Goal: Transaction & Acquisition: Purchase product/service

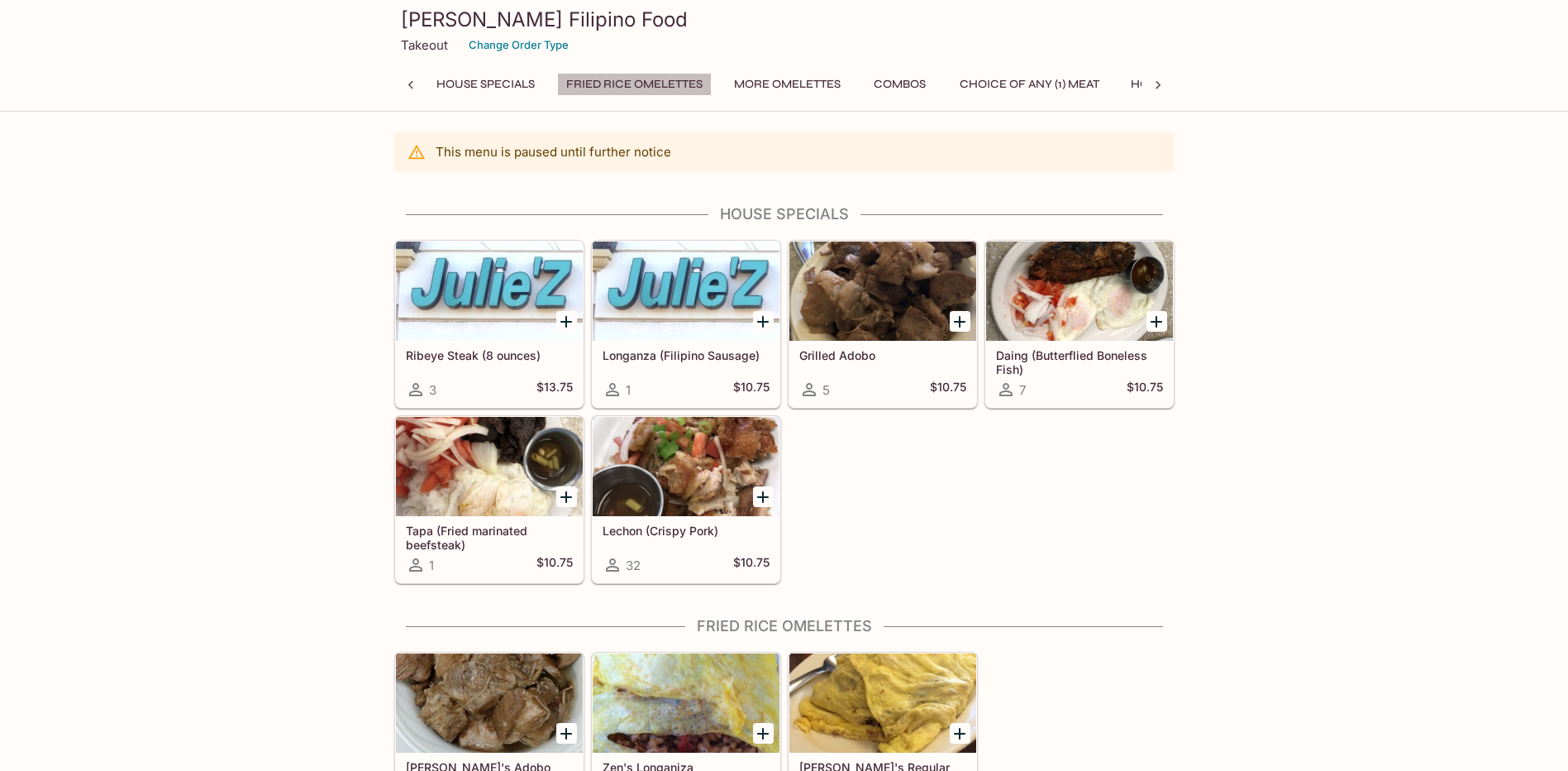
click at [674, 85] on button "Fried Rice Omelettes" at bounding box center [635, 85] width 155 height 23
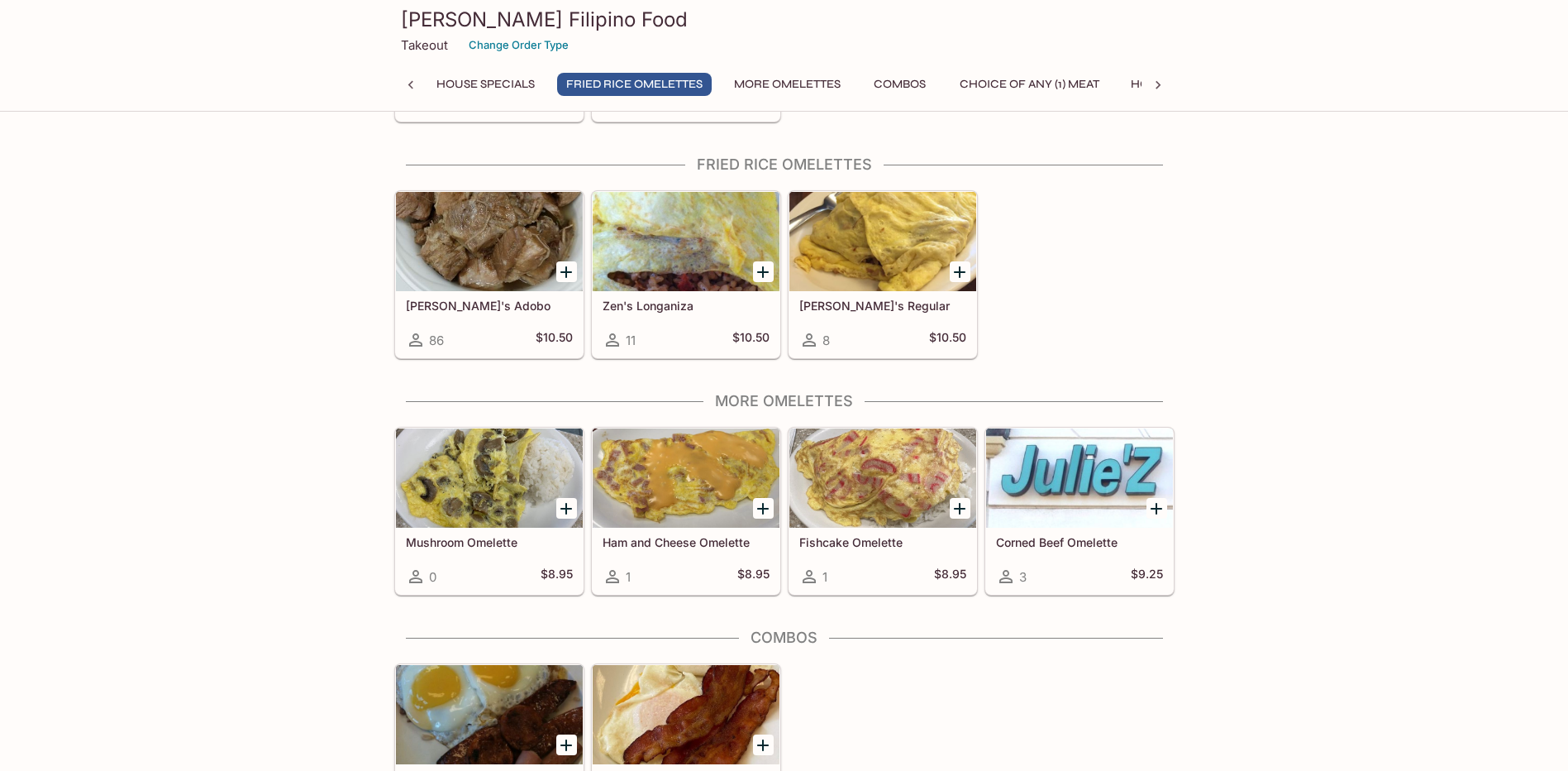
scroll to position [477, 0]
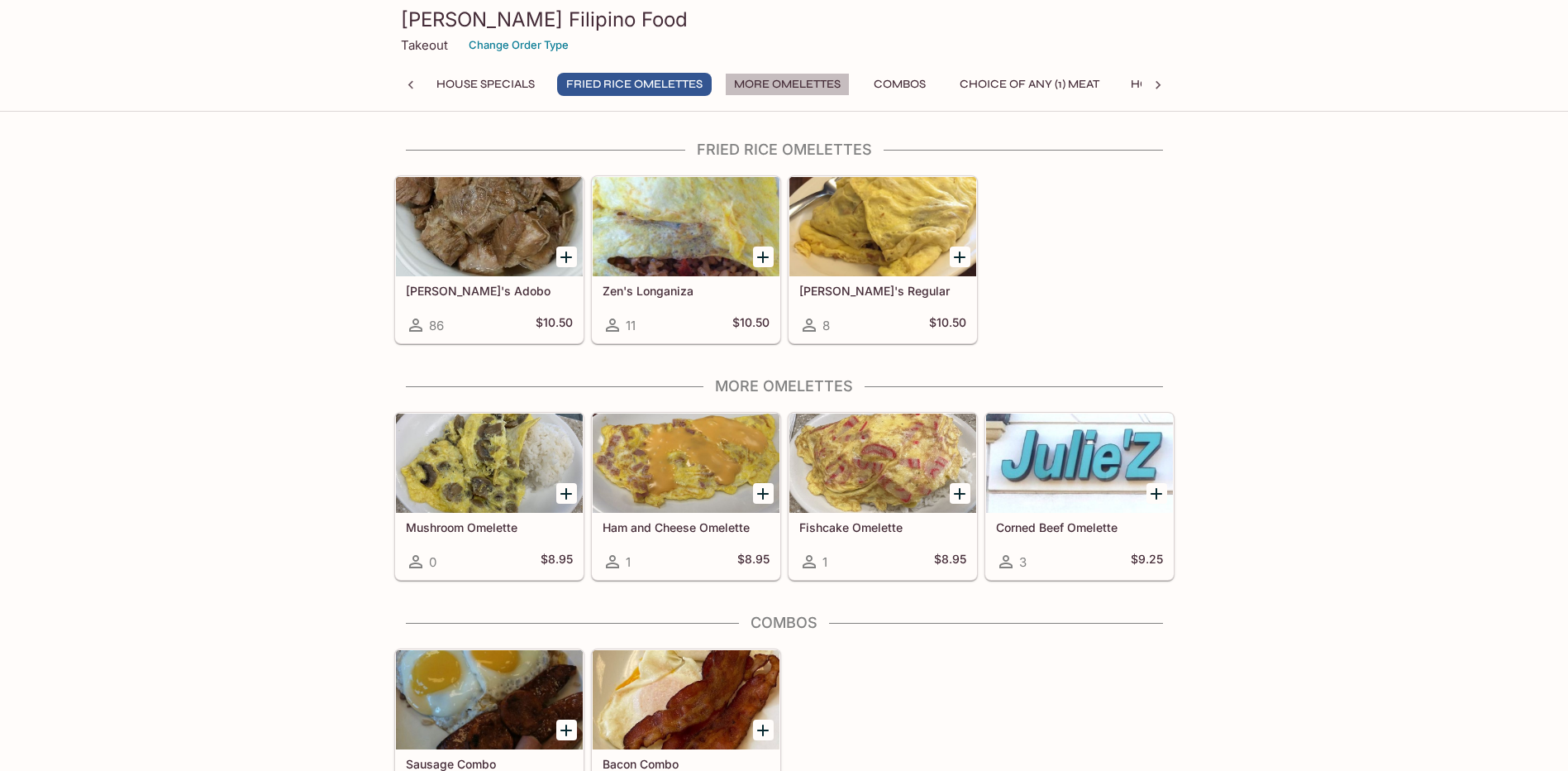
click at [762, 79] on button "More Omelettes" at bounding box center [787, 85] width 125 height 23
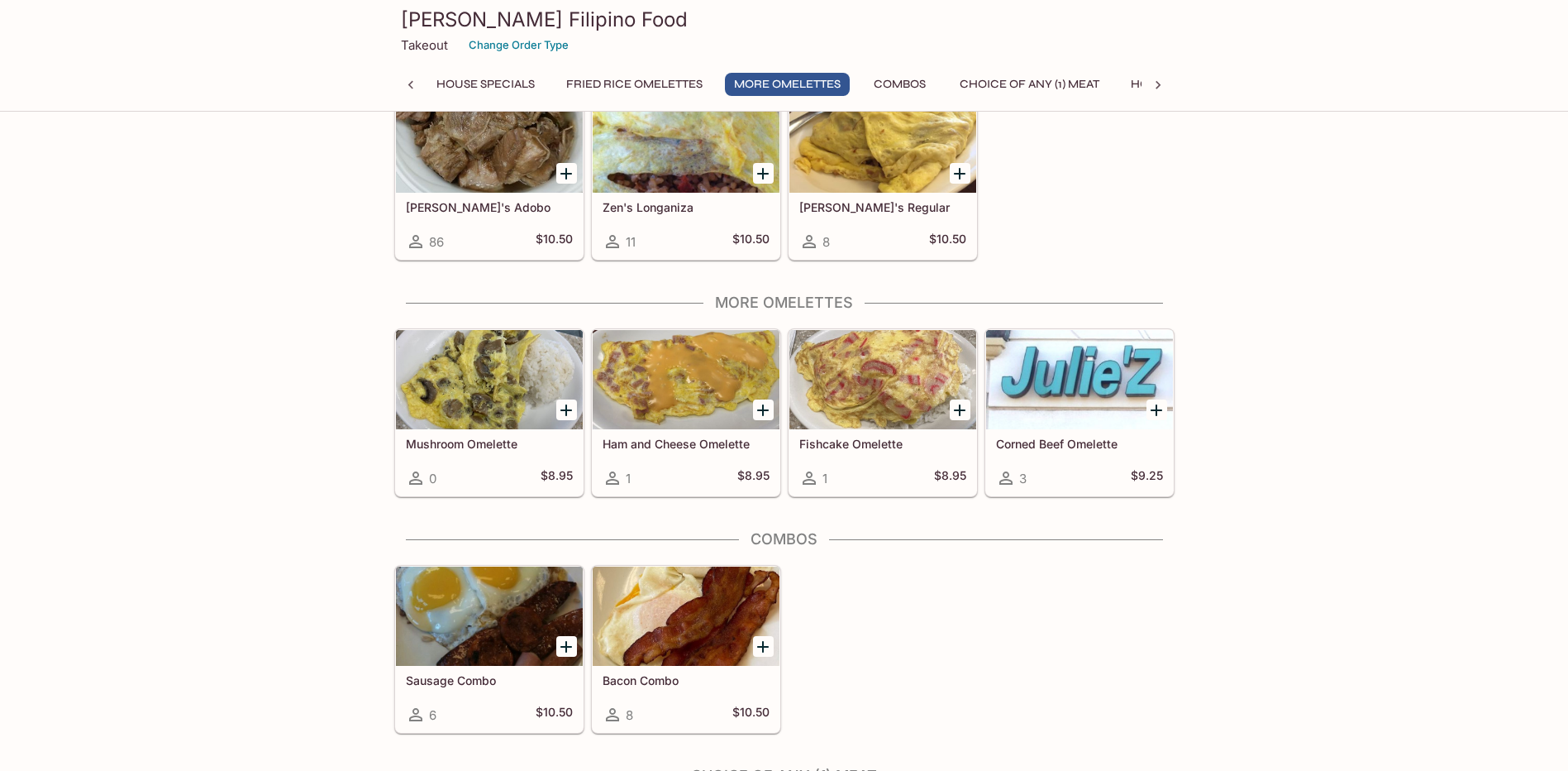
scroll to position [713, 0]
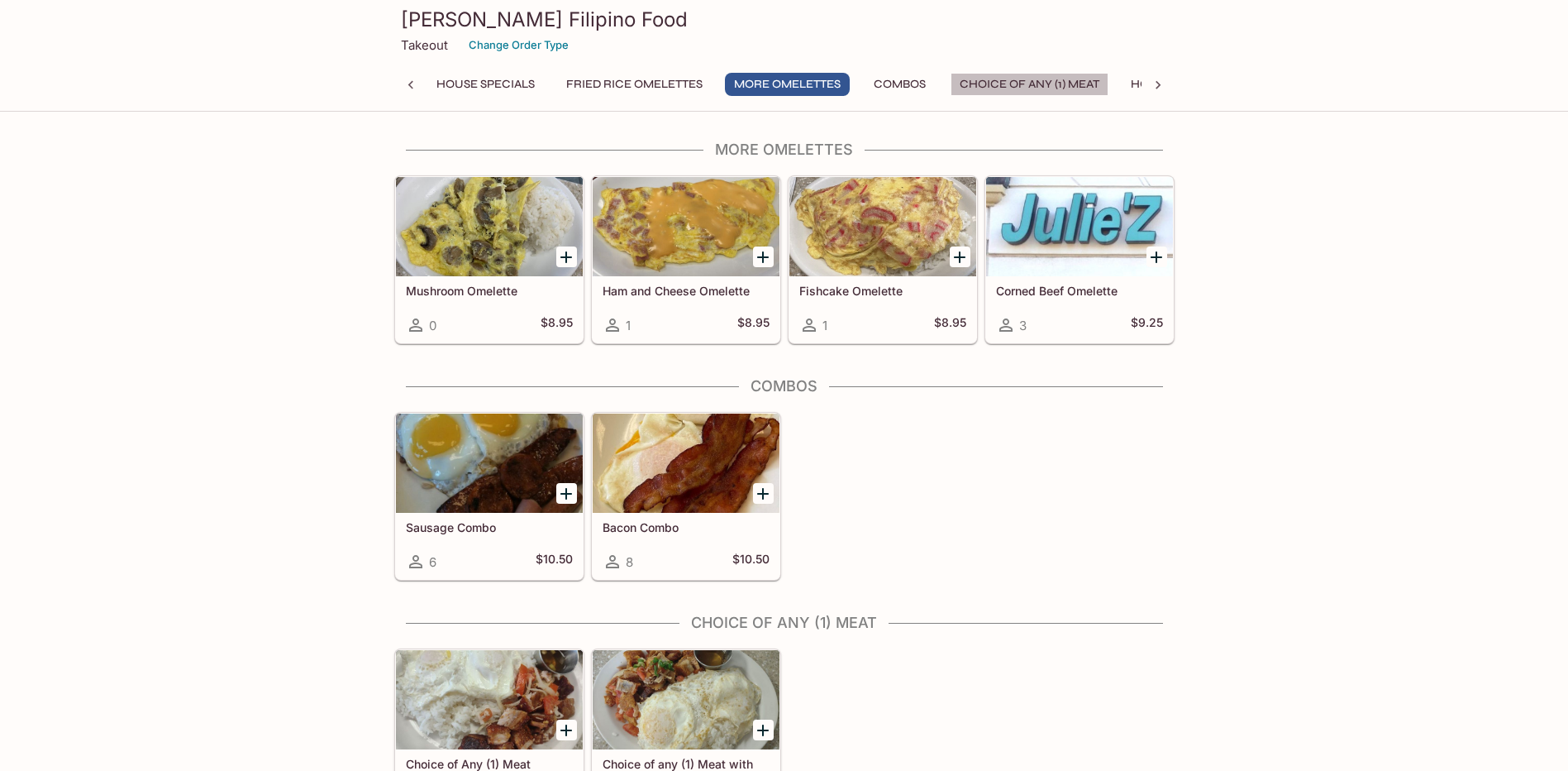
click at [1005, 89] on button "Choice of Any (1) Meat" at bounding box center [1029, 85] width 158 height 23
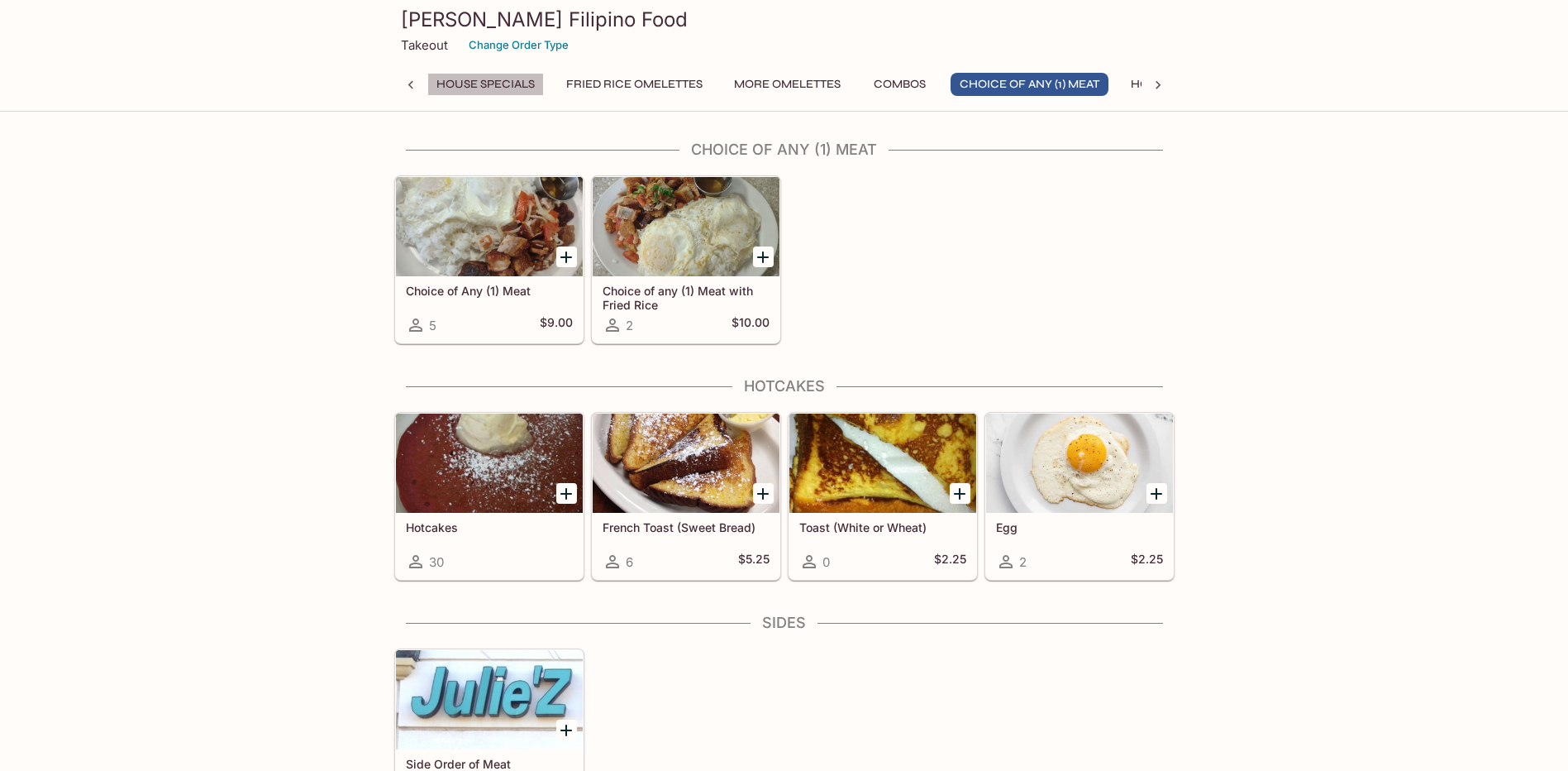
click at [467, 83] on button "House Specials" at bounding box center [486, 85] width 117 height 23
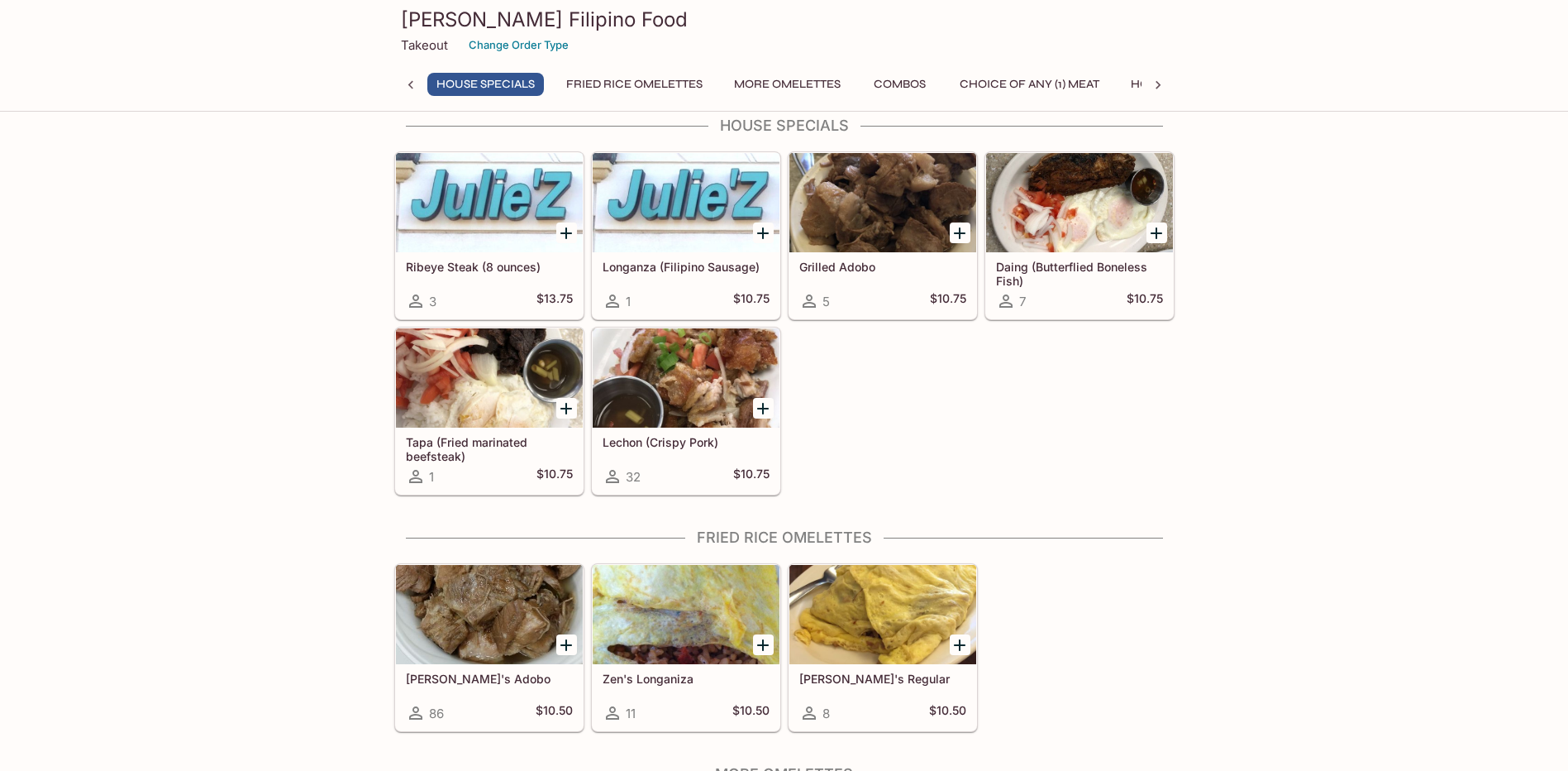
scroll to position [65, 0]
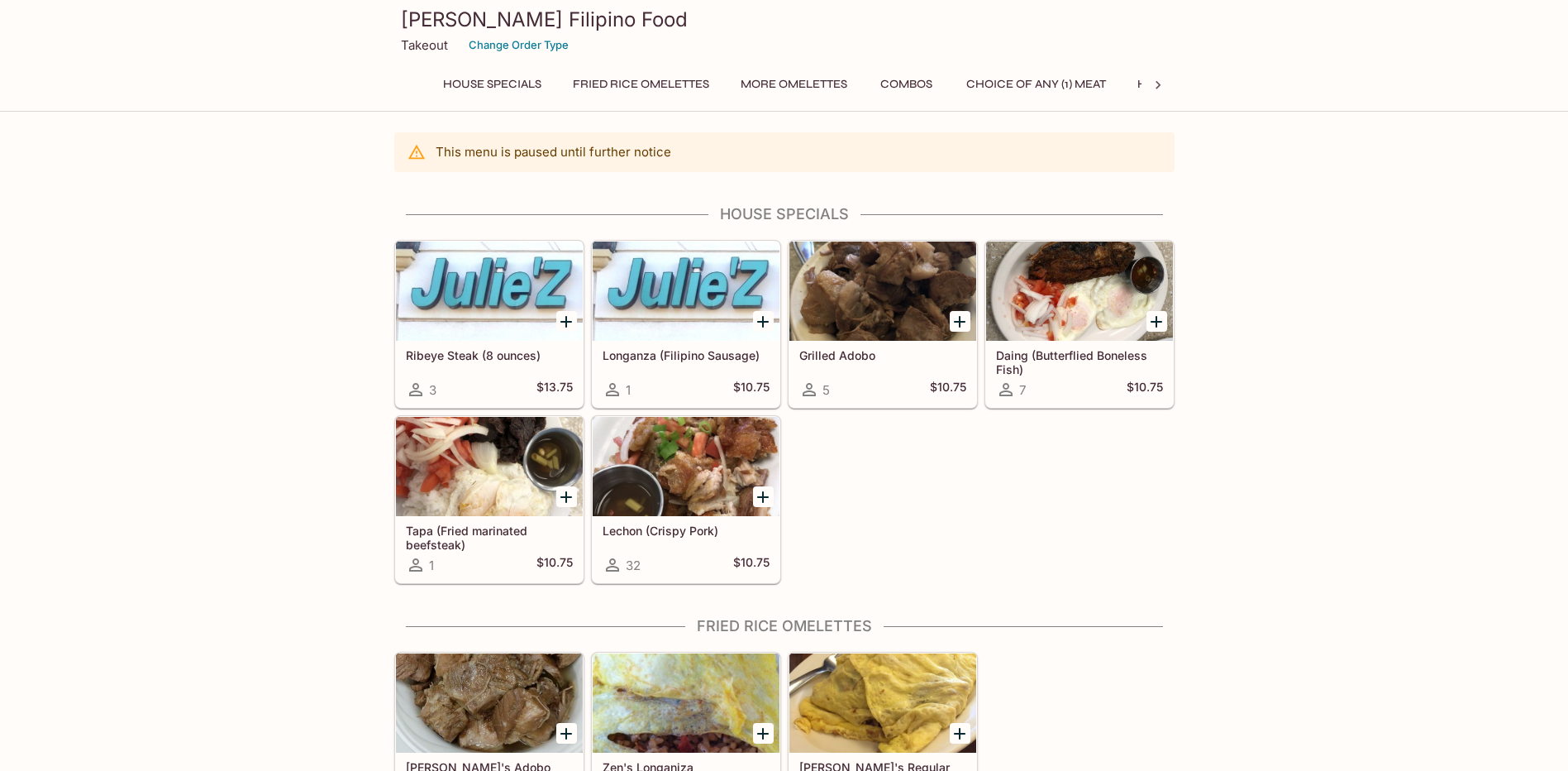
click at [904, 78] on button "Combos" at bounding box center [906, 85] width 75 height 23
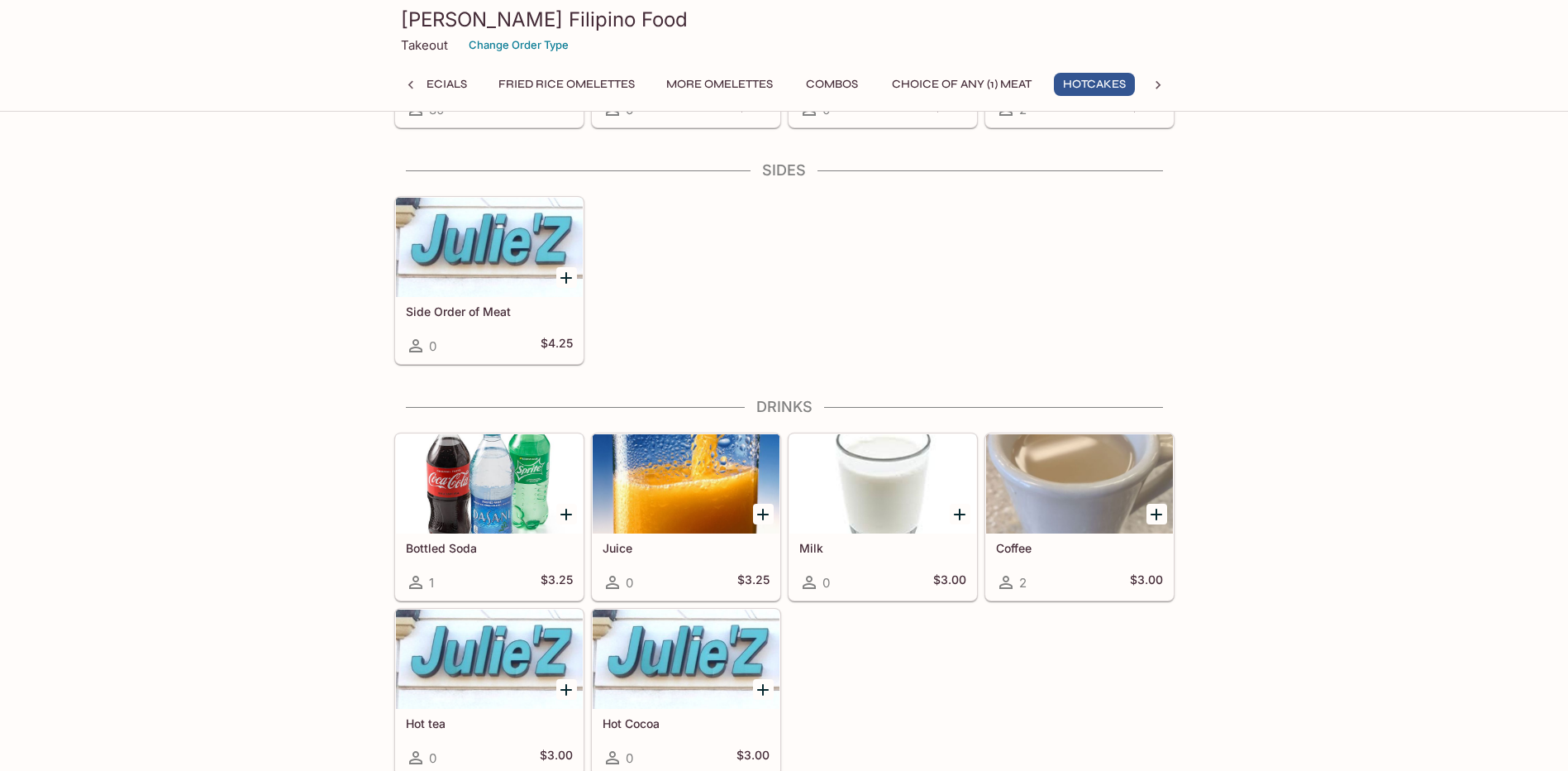
scroll to position [1645, 0]
